Goal: Check status

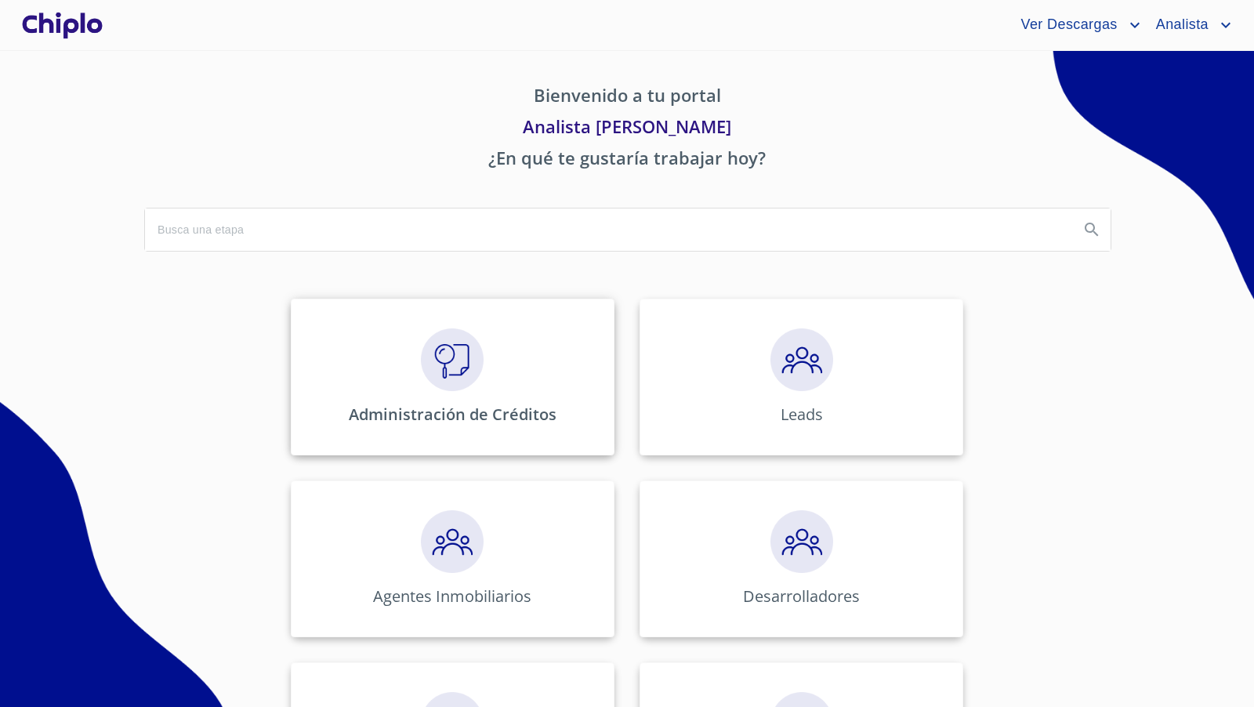
click at [441, 365] on img at bounding box center [452, 359] width 63 height 63
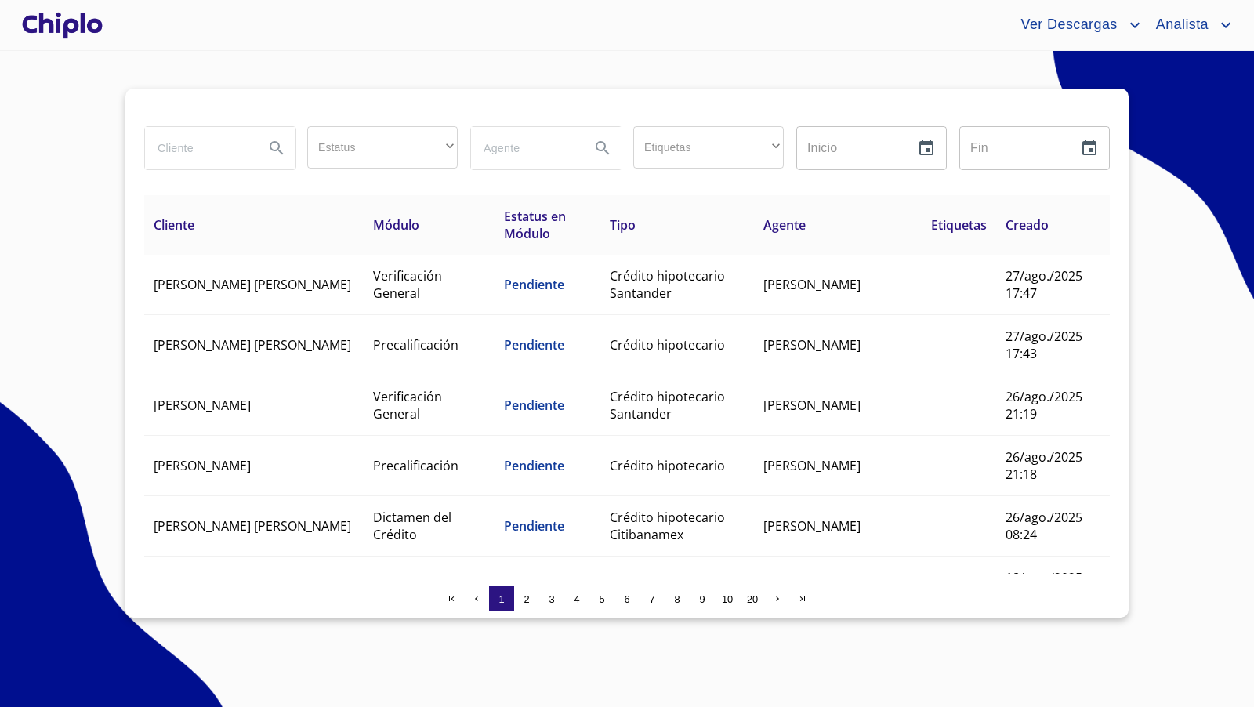
click at [190, 147] on input "search" at bounding box center [198, 148] width 107 height 42
type input "oscar mario"
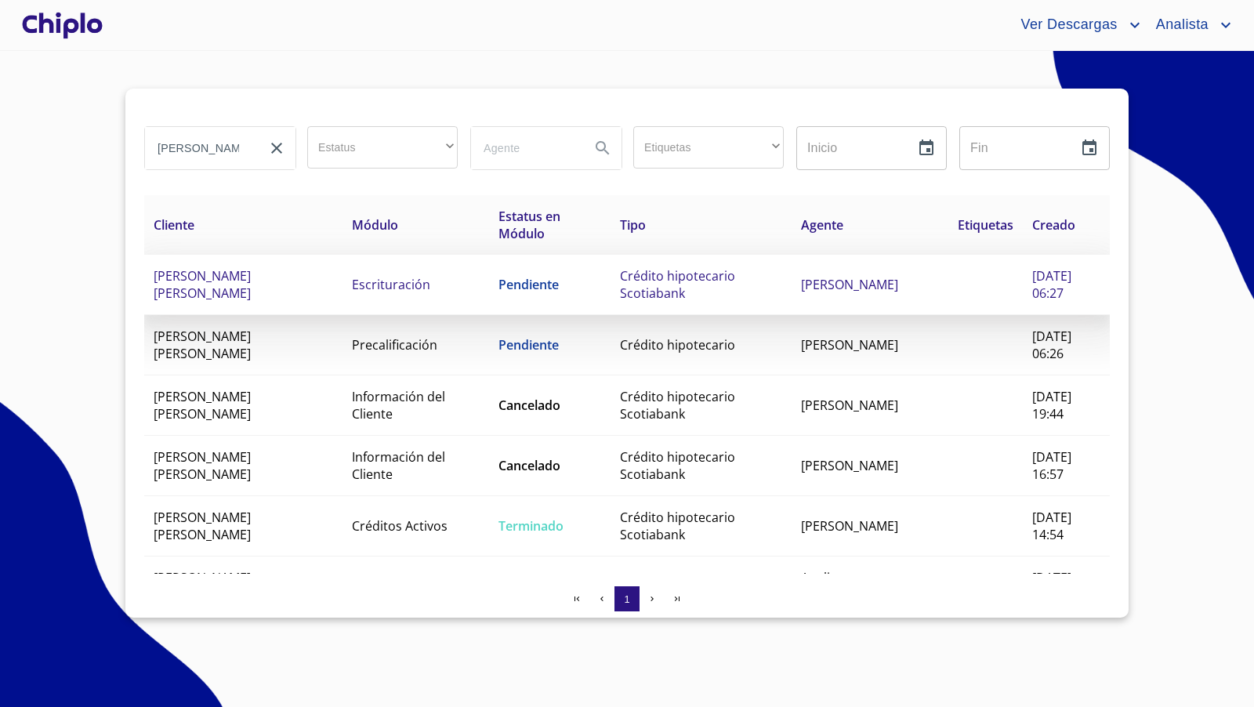
click at [689, 274] on span "Crédito hipotecario Scotiabank" at bounding box center [677, 284] width 115 height 34
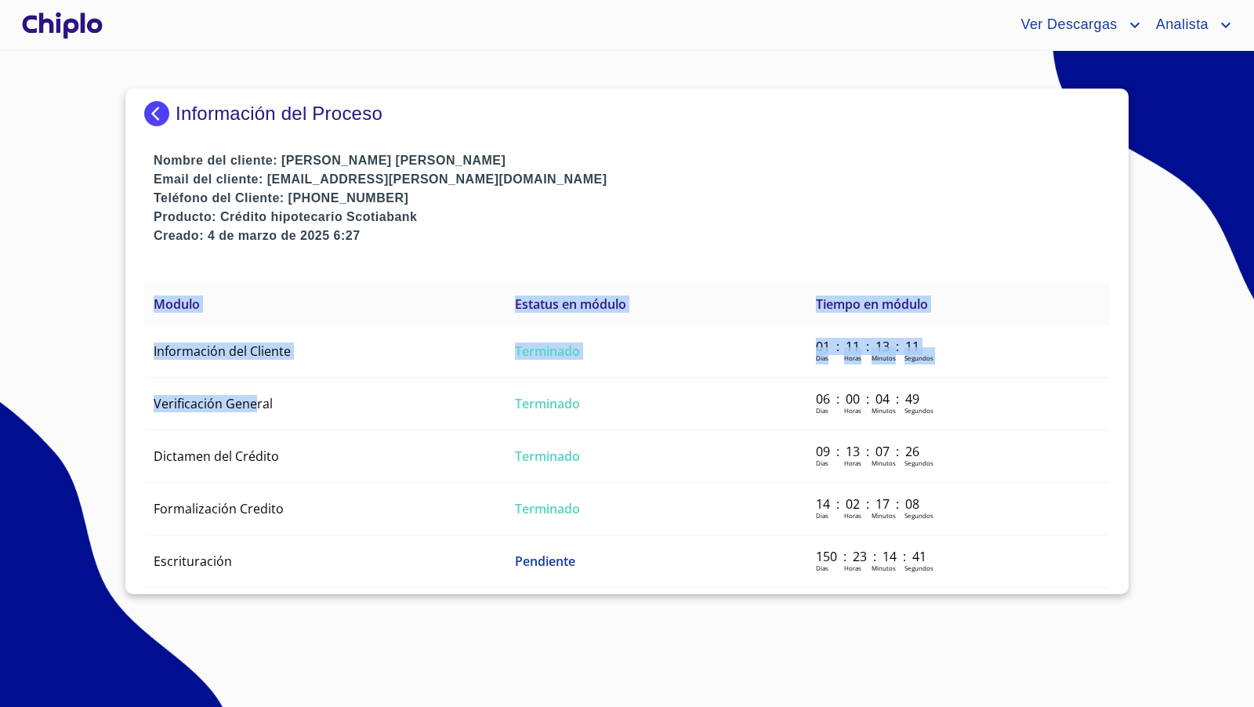
drag, startPoint x: 256, startPoint y: 399, endPoint x: 373, endPoint y: 275, distance: 170.3
click at [374, 279] on div "Información del Proceso Nombre del cliente: OSCAR MARIO COLLIGNON TOSTADO Email…" at bounding box center [626, 342] width 1003 height 506
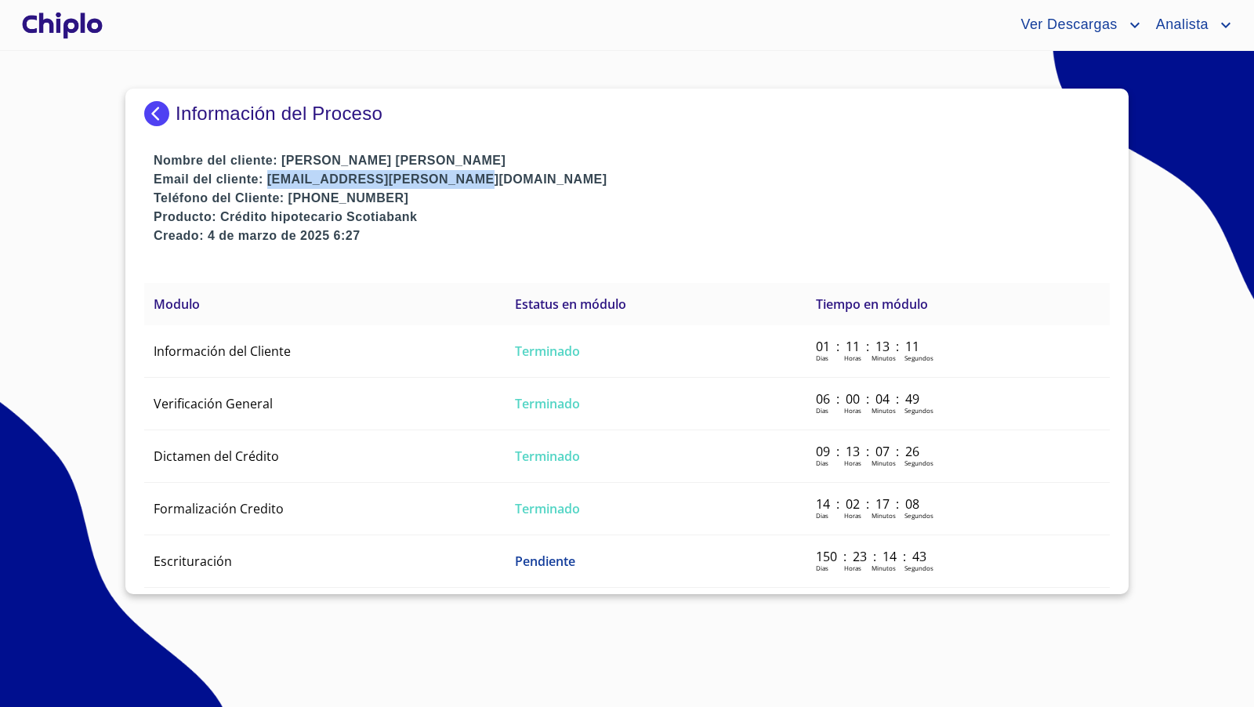
drag, startPoint x: 270, startPoint y: 182, endPoint x: 455, endPoint y: 209, distance: 186.9
click at [455, 184] on p "Email del cliente: oscar.collignon@welldex.com" at bounding box center [632, 179] width 956 height 19
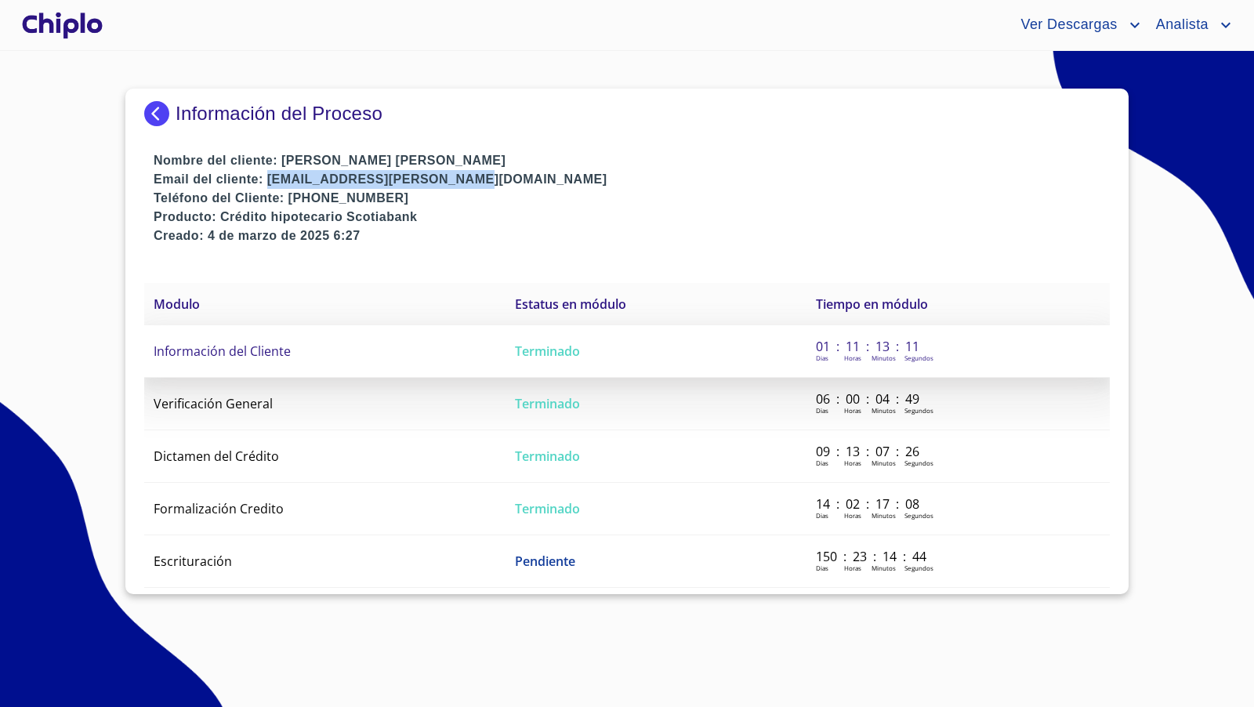
copy p "oscar.collignon@welldex.com"
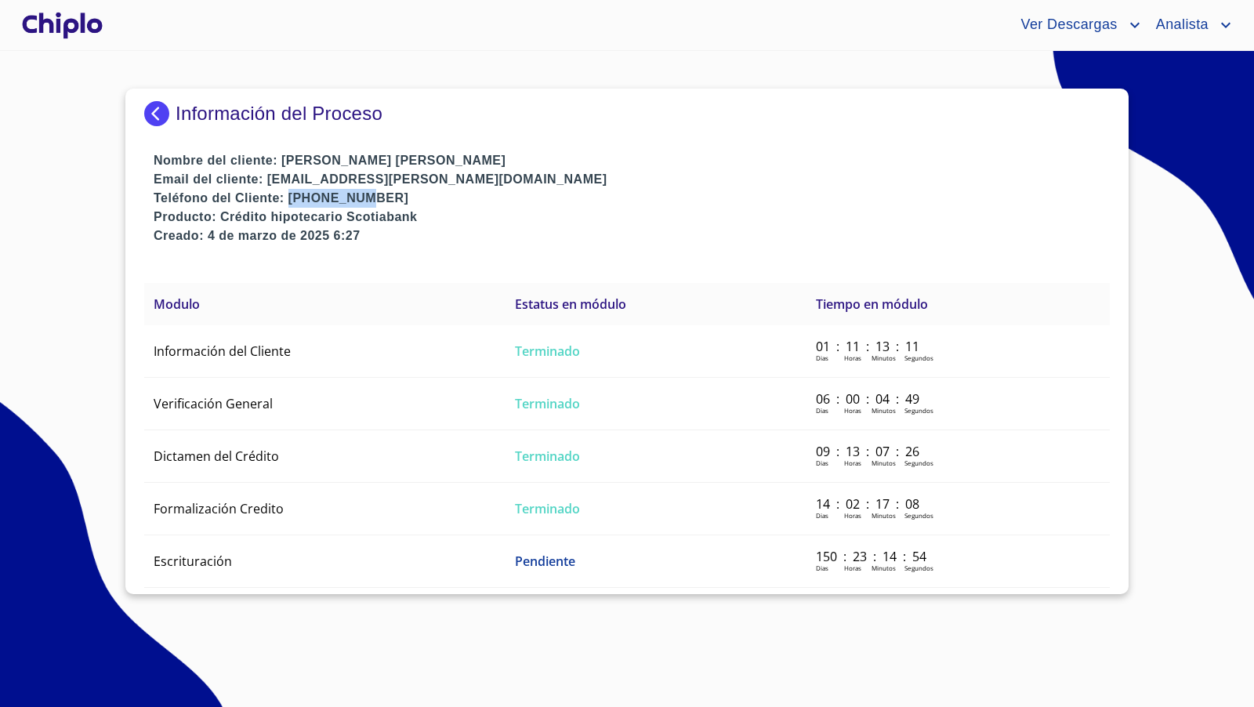
drag, startPoint x: 292, startPoint y: 198, endPoint x: 359, endPoint y: 197, distance: 66.7
click at [359, 197] on p "Teléfono del Cliente: 3310430351" at bounding box center [632, 198] width 956 height 19
copy p "3310430351"
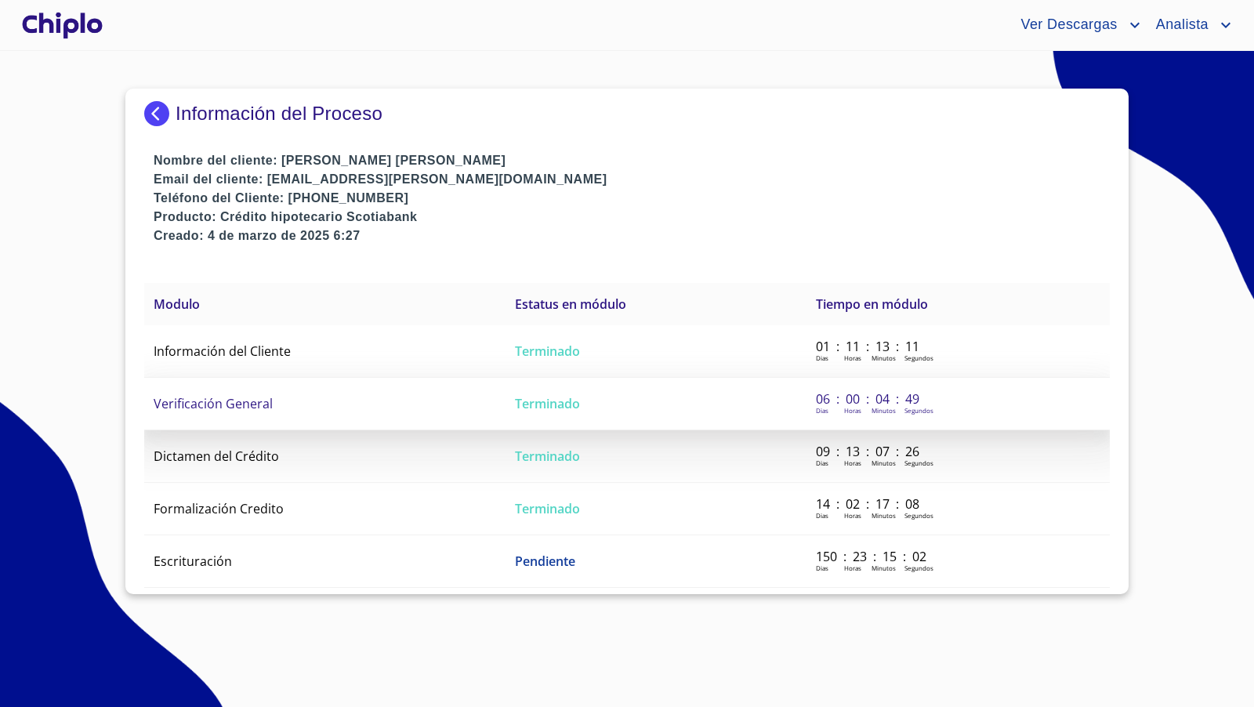
click at [245, 400] on span "Verificación General" at bounding box center [213, 403] width 119 height 17
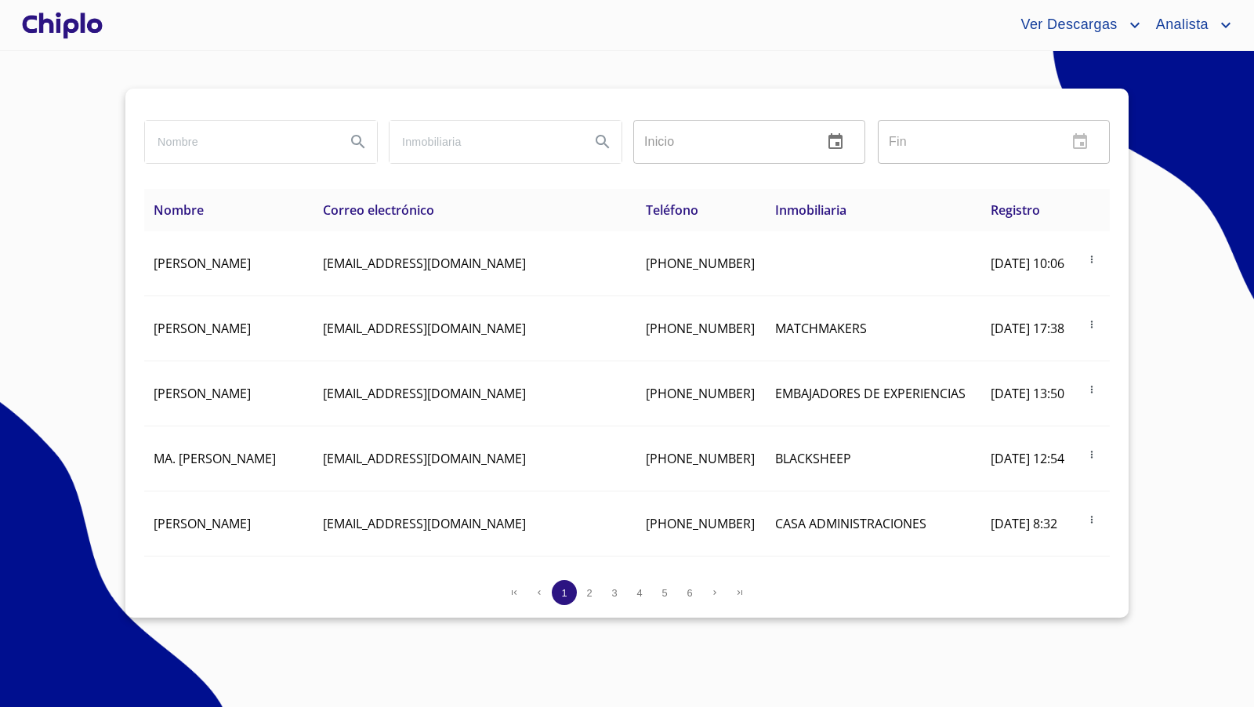
click at [59, 20] on div at bounding box center [62, 25] width 87 height 50
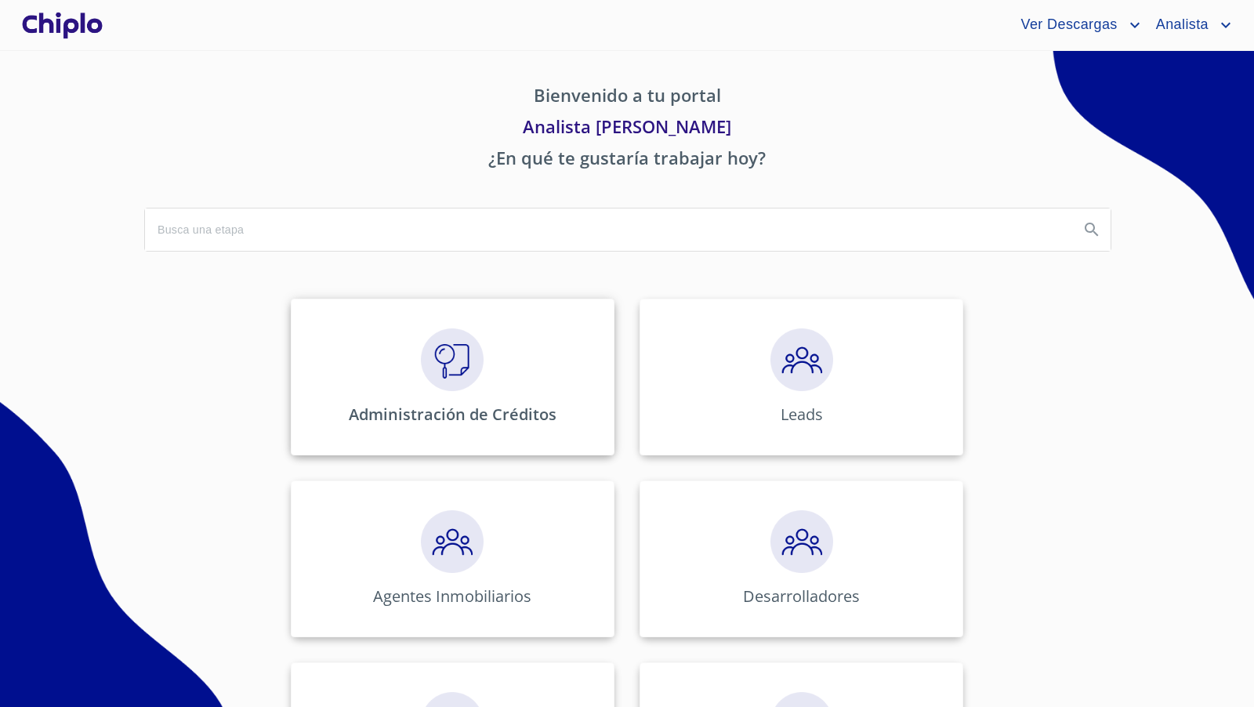
click at [436, 360] on img at bounding box center [452, 359] width 63 height 63
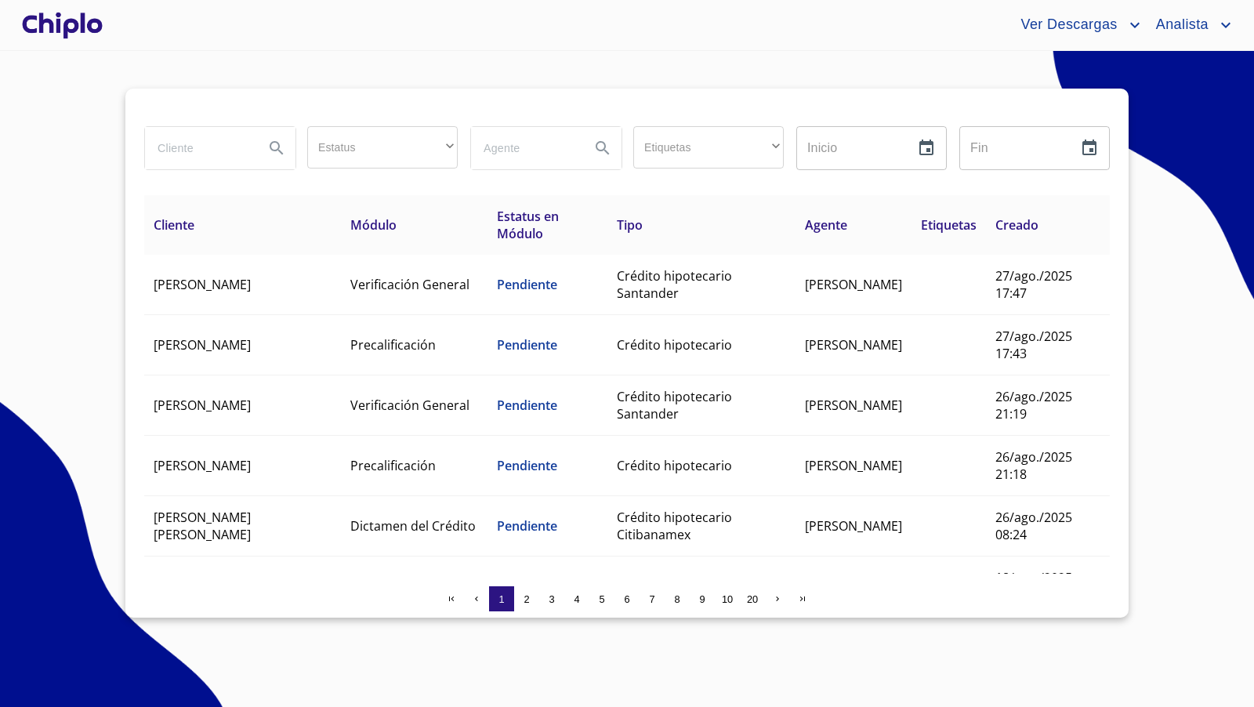
click at [195, 153] on input "search" at bounding box center [198, 148] width 107 height 42
type input "israel"
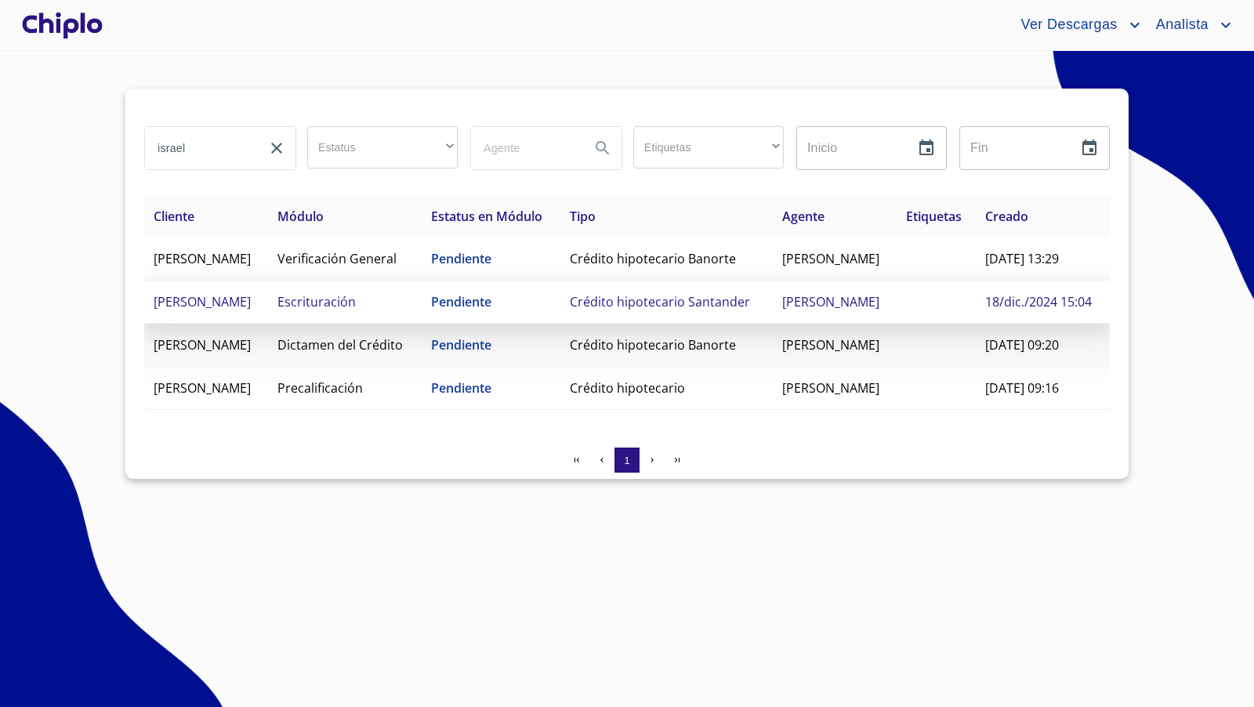
click at [621, 310] on span "Crédito hipotecario Santander" at bounding box center [660, 301] width 180 height 17
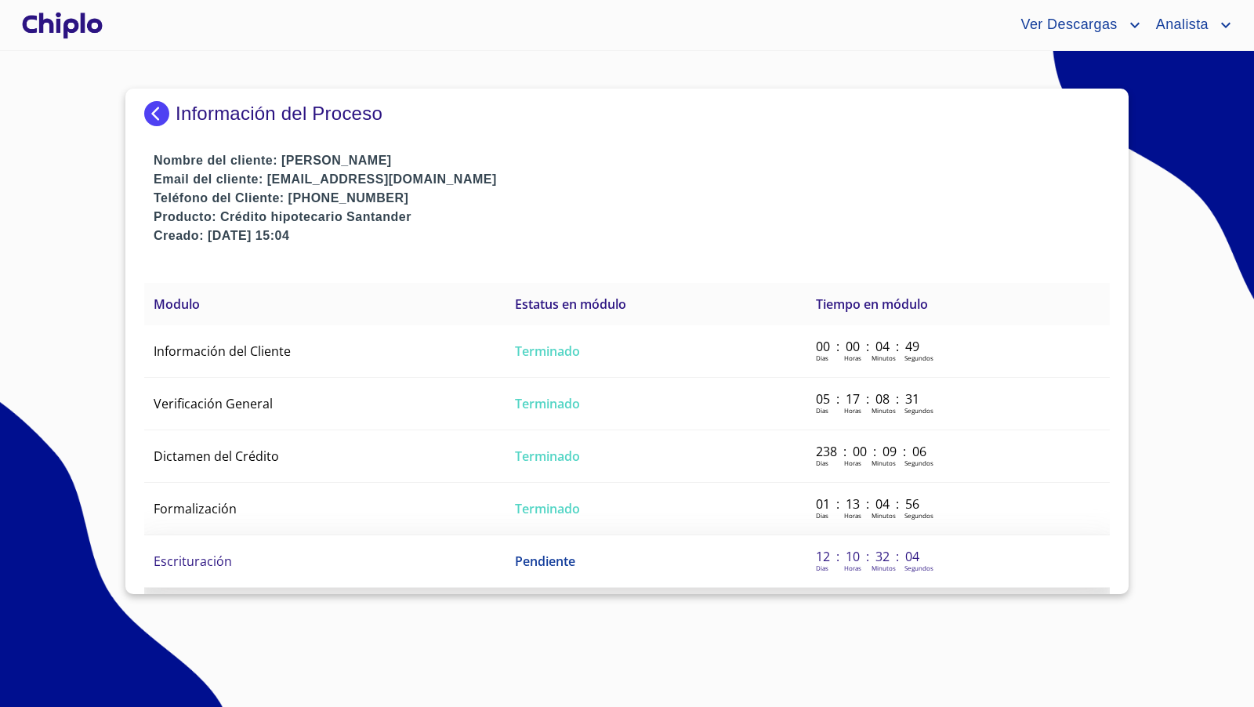
click at [286, 541] on td "Escrituración" at bounding box center [324, 561] width 361 height 53
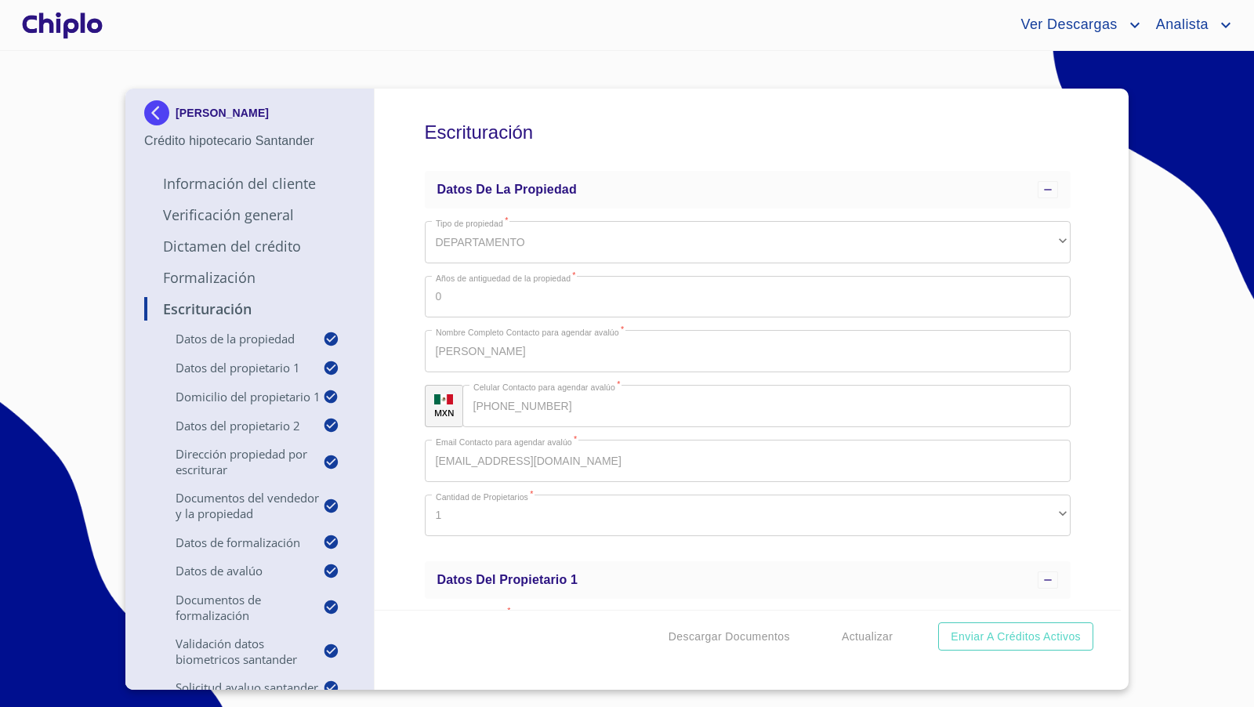
click at [1082, 400] on div "Escrituración Datos de la propiedad Tipo de propiedad   * DEPARTAMENTO ​ Años d…" at bounding box center [748, 349] width 747 height 521
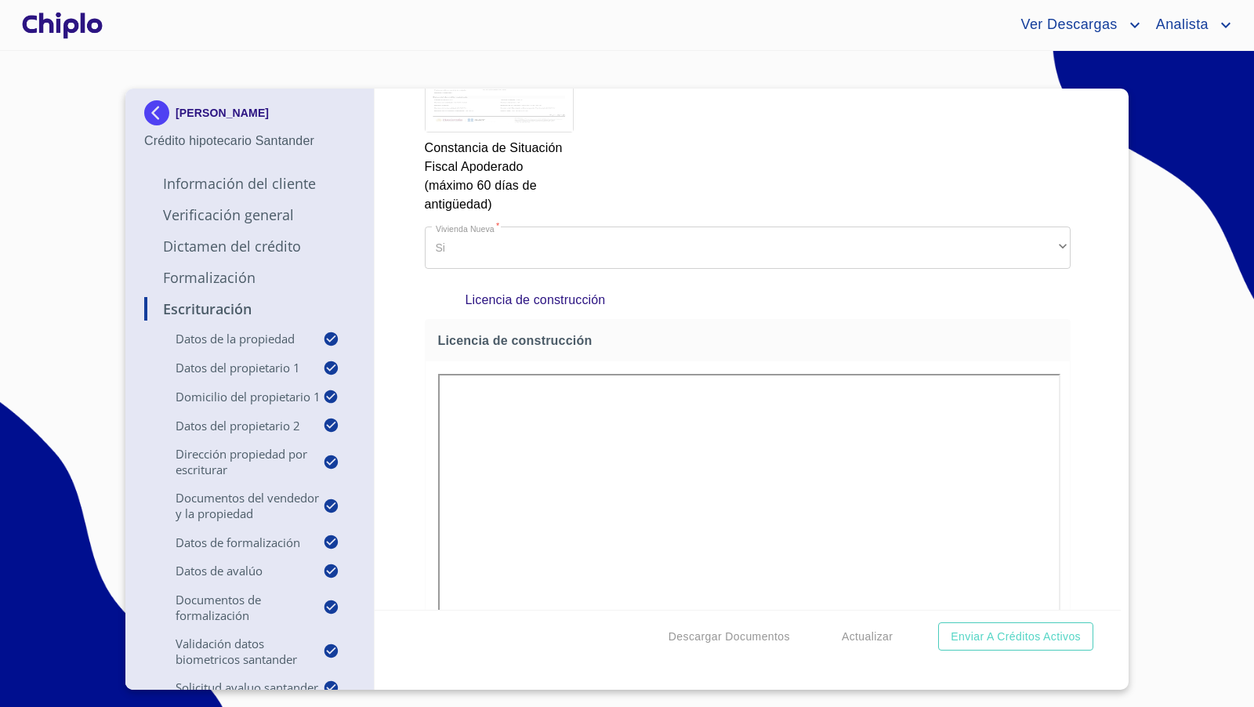
scroll to position [6842, 0]
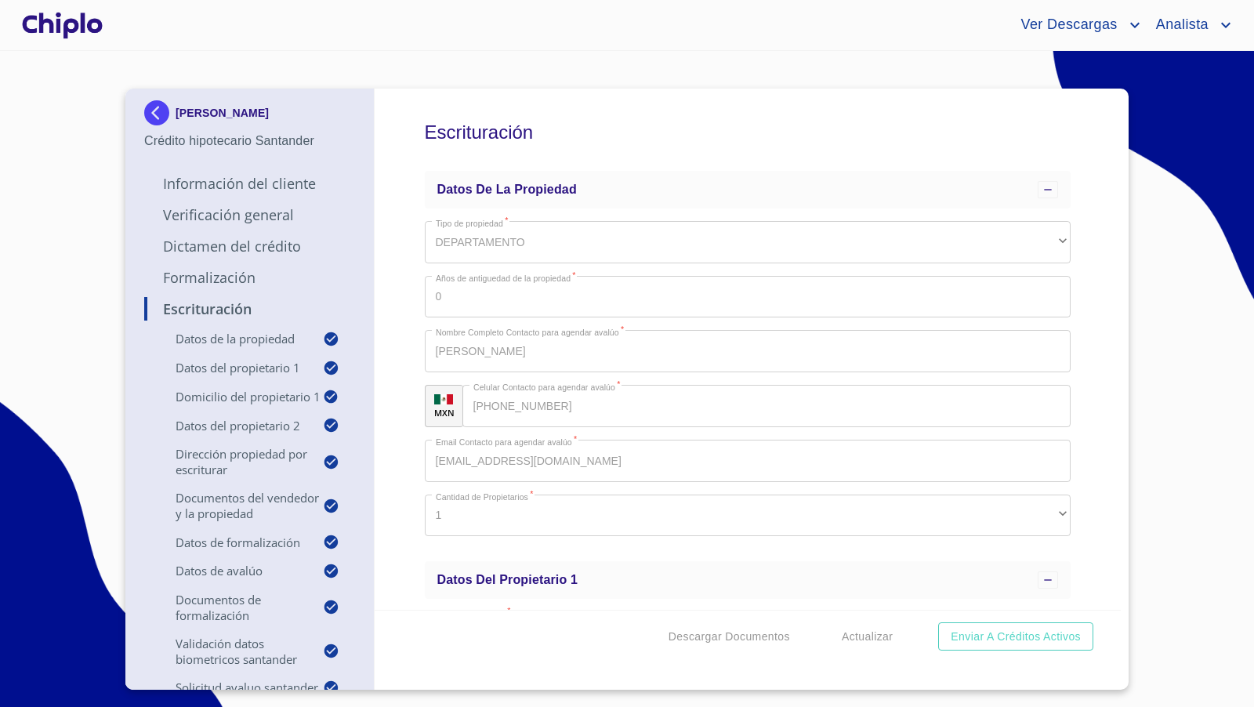
click at [79, 29] on div at bounding box center [62, 25] width 87 height 50
